Goal: Navigation & Orientation: Find specific page/section

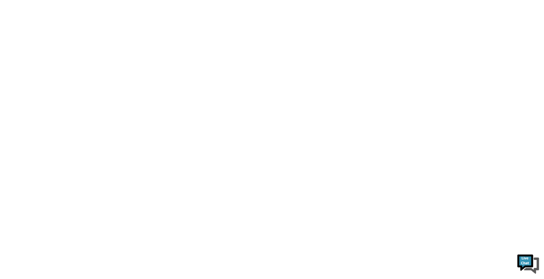
click at [116, 0] on html at bounding box center [272, 0] width 544 height 0
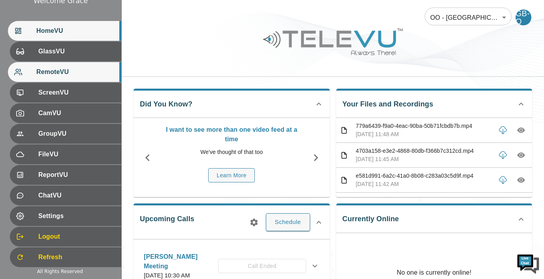
scroll to position [87, 0]
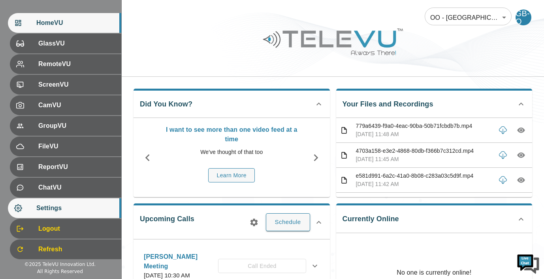
click at [76, 205] on span "Settings" at bounding box center [75, 207] width 79 height 9
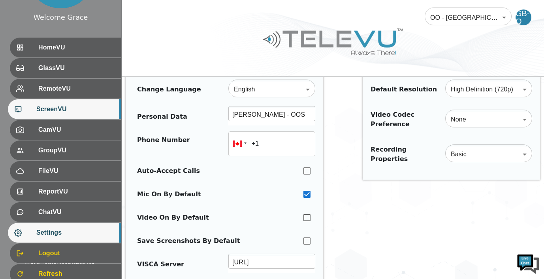
scroll to position [62, 0]
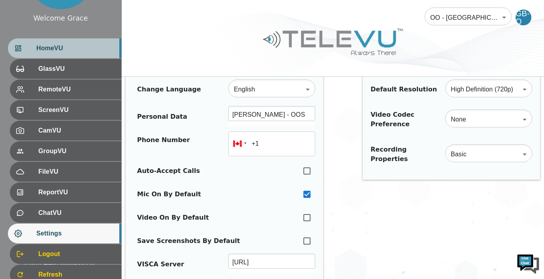
click at [73, 49] on span "HomeVU" at bounding box center [75, 47] width 79 height 9
